Goal: Use online tool/utility: Utilize a website feature to perform a specific function

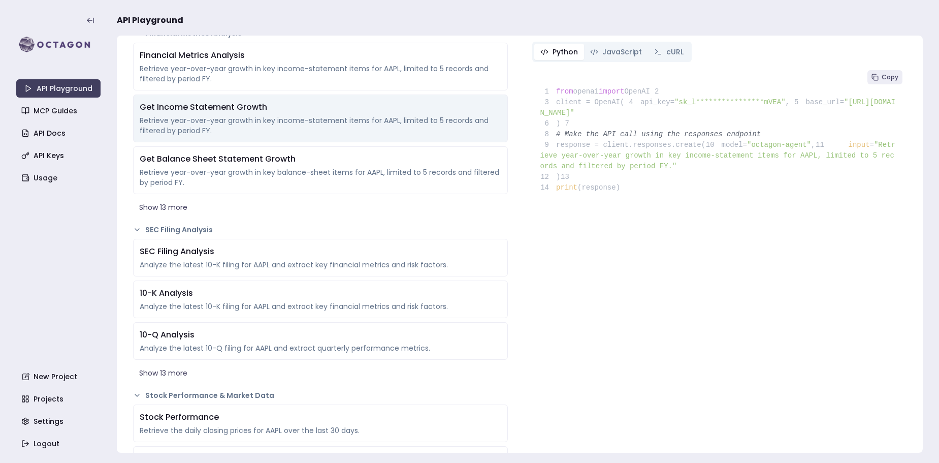
scroll to position [280, 0]
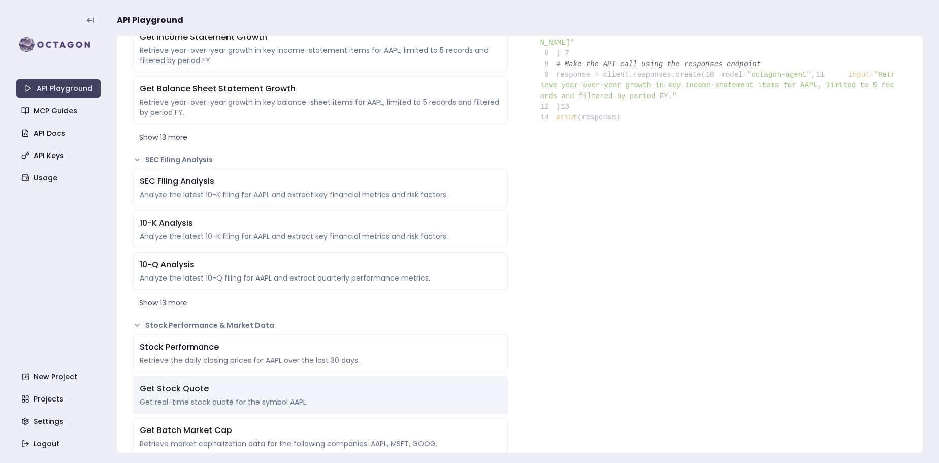
click at [212, 391] on div "Get Stock Quote" at bounding box center [321, 388] width 362 height 12
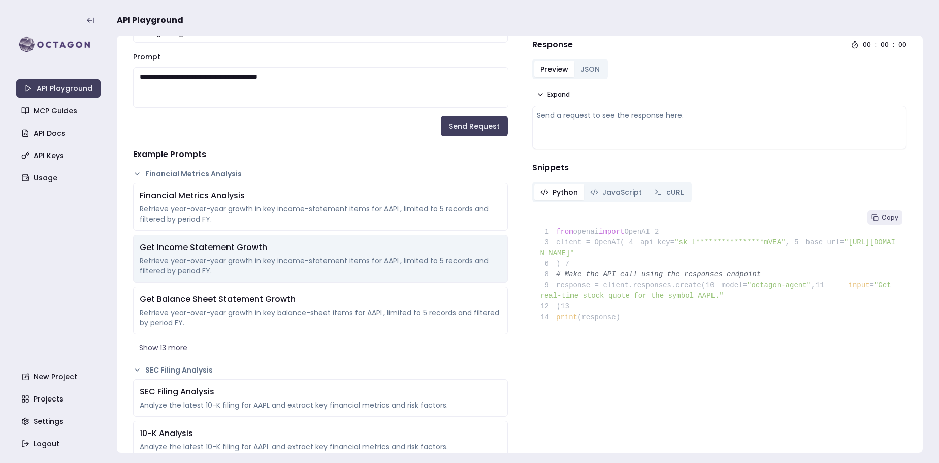
scroll to position [140, 0]
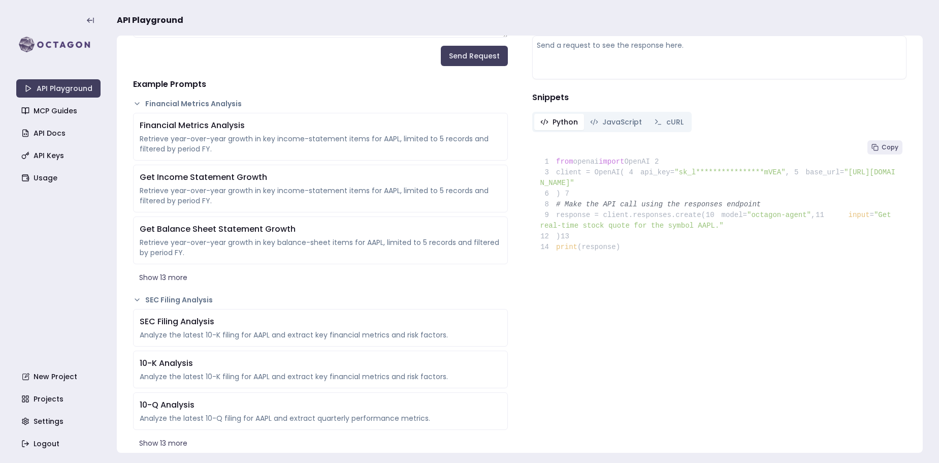
click at [135, 104] on icon at bounding box center [137, 104] width 4 height 2
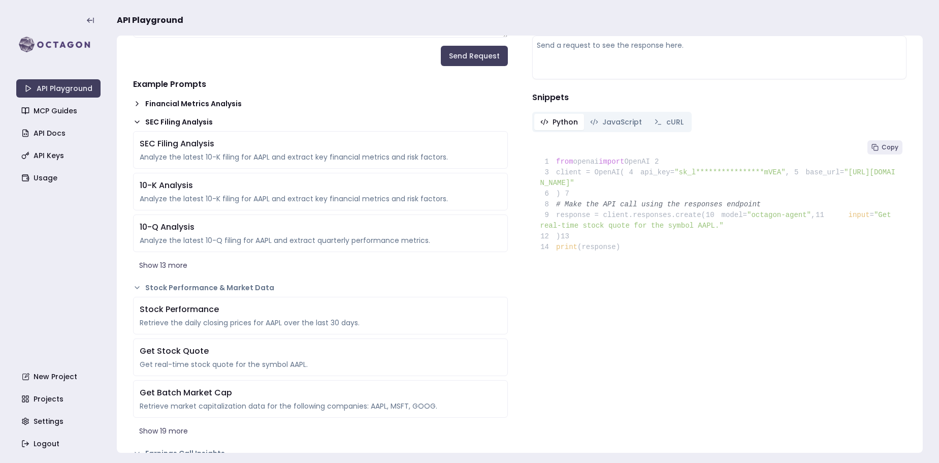
click at [135, 122] on icon at bounding box center [137, 122] width 4 height 2
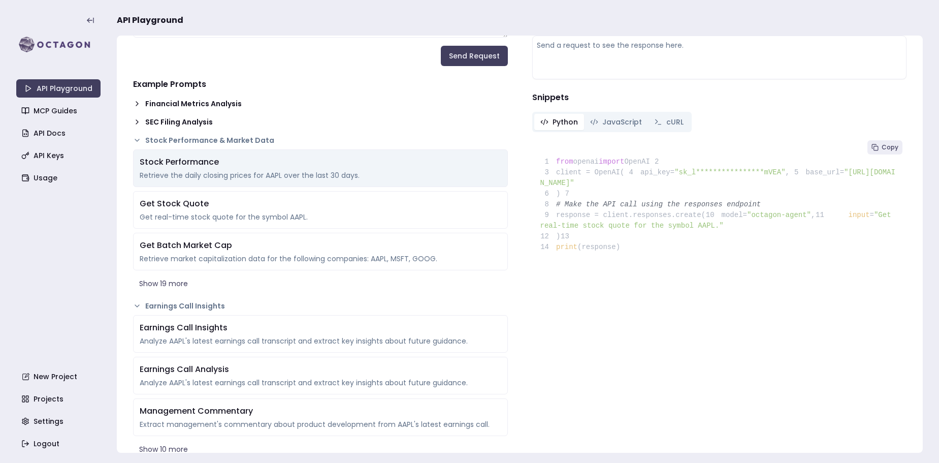
click at [218, 176] on div "Retrieve the daily closing prices for AAPL over the last 30 days." at bounding box center [321, 175] width 362 height 10
type textarea "**********"
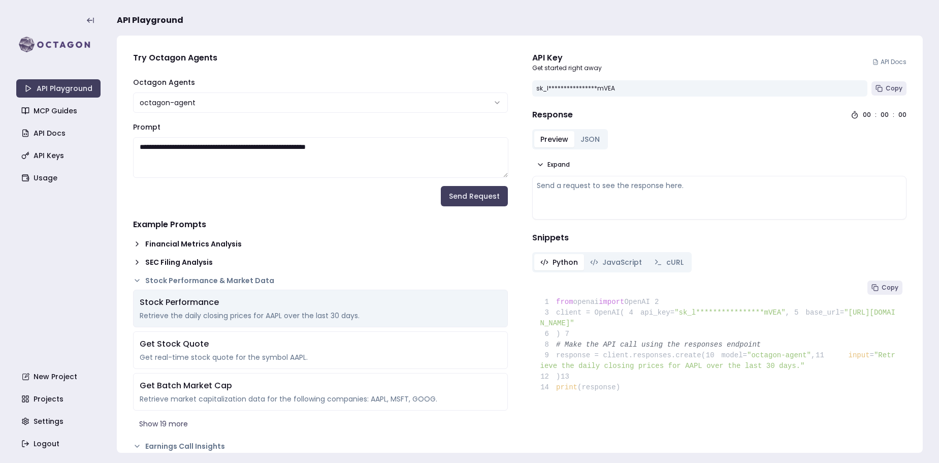
click at [205, 311] on div "Retrieve the daily closing prices for AAPL over the last 30 days." at bounding box center [321, 315] width 362 height 10
click at [388, 307] on div "Stock Performance" at bounding box center [321, 302] width 362 height 12
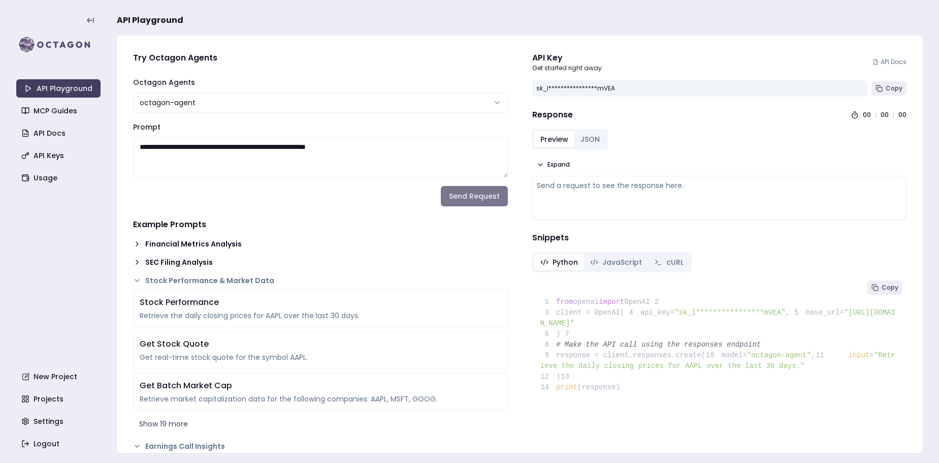
click at [476, 193] on button "Send Request" at bounding box center [474, 196] width 67 height 20
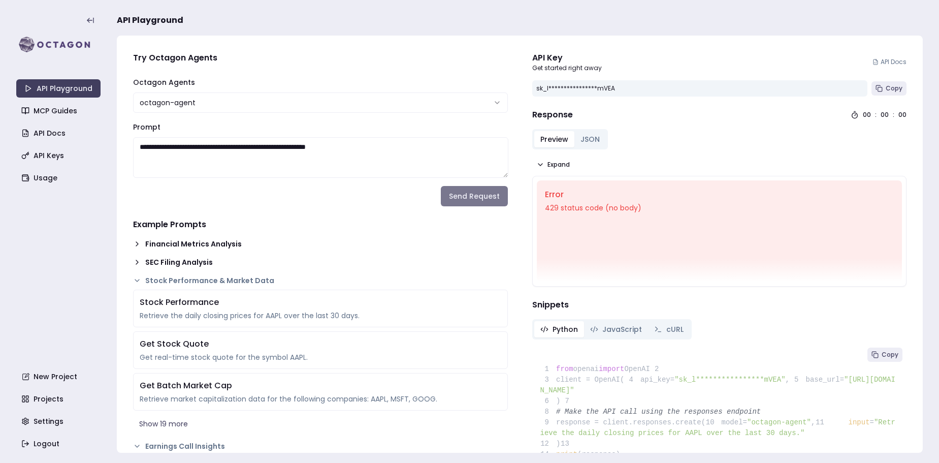
click at [470, 193] on button "Send Request" at bounding box center [474, 196] width 67 height 20
